Goal: Task Accomplishment & Management: Manage account settings

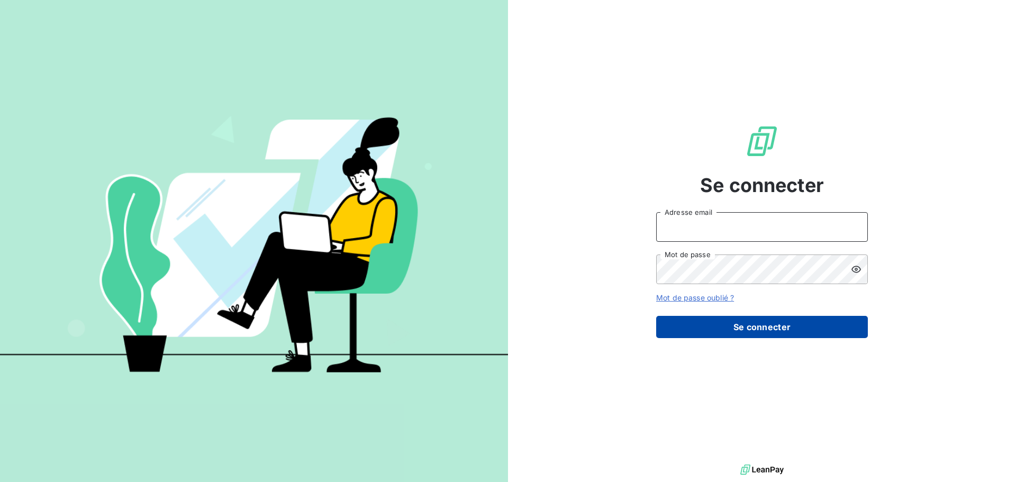
type input "[PERSON_NAME][EMAIL_ADDRESS][DOMAIN_NAME]"
click at [790, 329] on button "Se connecter" at bounding box center [762, 327] width 212 height 22
